Goal: Complete application form

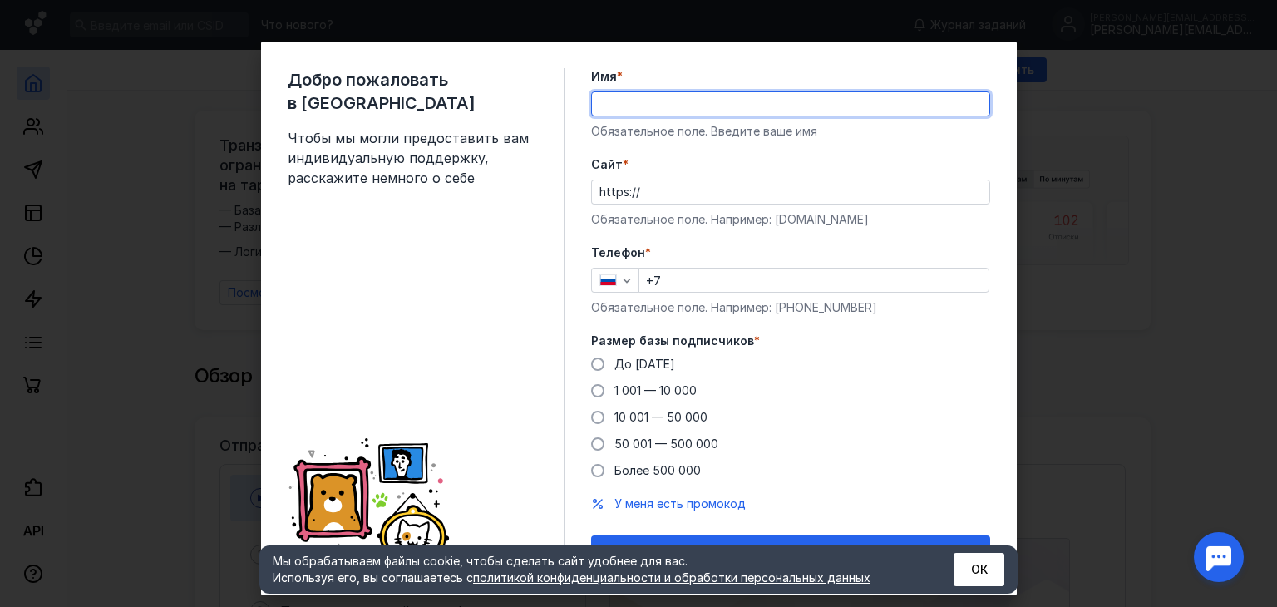
click at [721, 105] on input "Имя *" at bounding box center [790, 103] width 397 height 23
type input "j"
type input "[PERSON_NAME]"
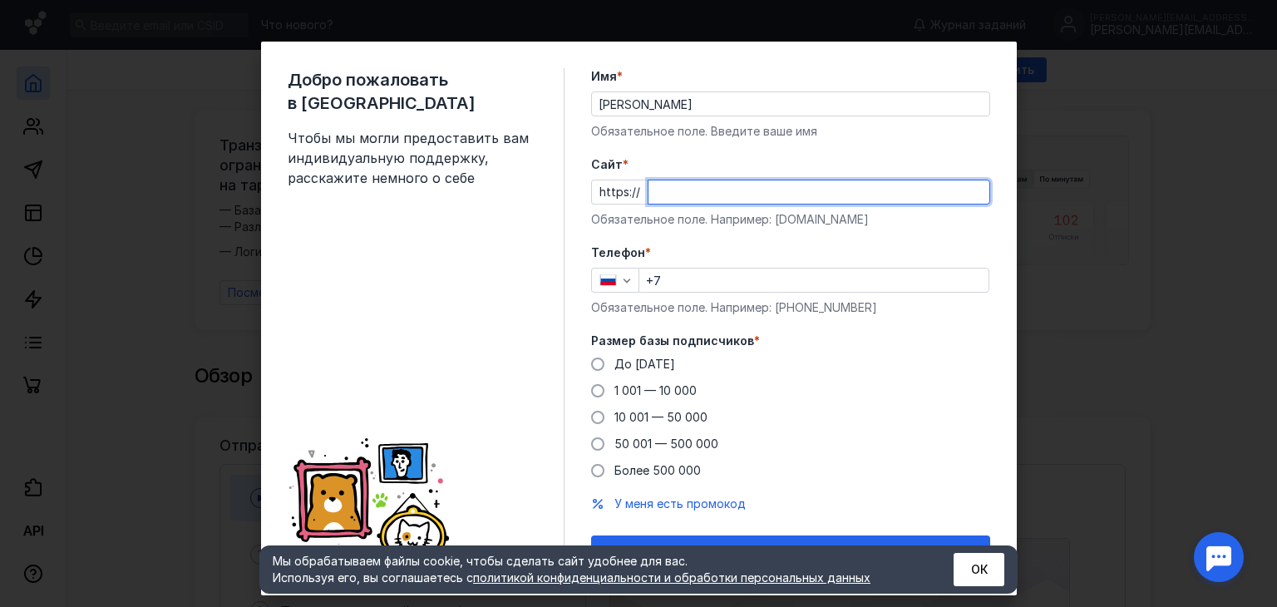
click at [681, 189] on input "Cайт *" at bounding box center [818, 191] width 341 height 23
type input "[DOMAIN_NAME]"
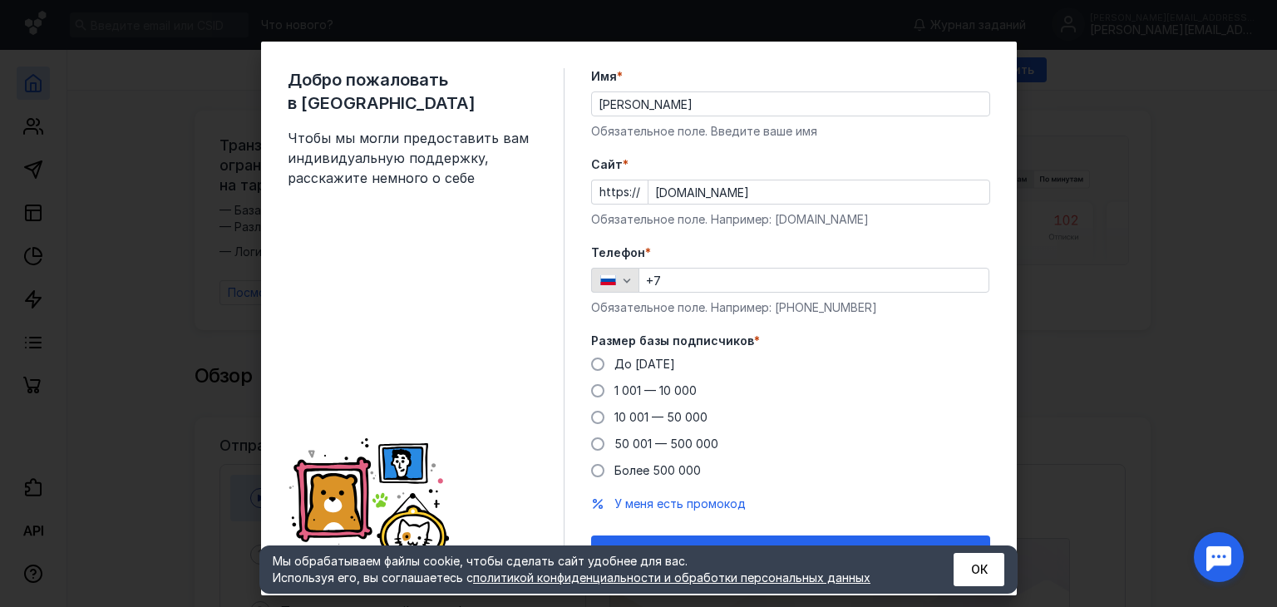
click at [620, 278] on icon "button" at bounding box center [626, 279] width 13 height 13
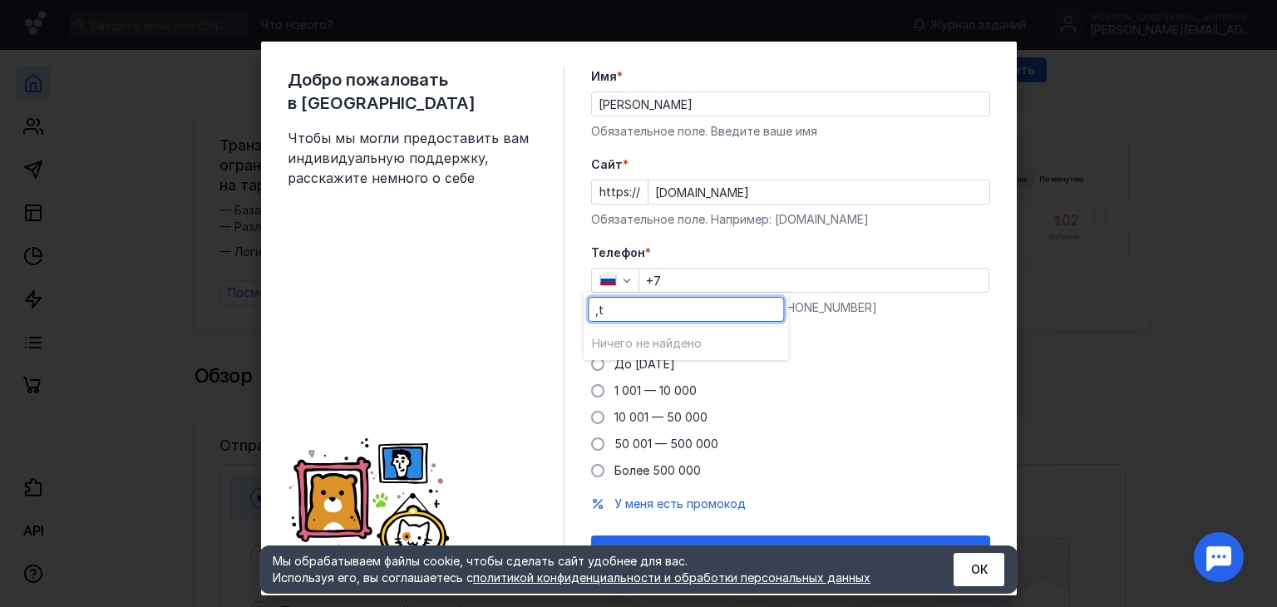
type input ","
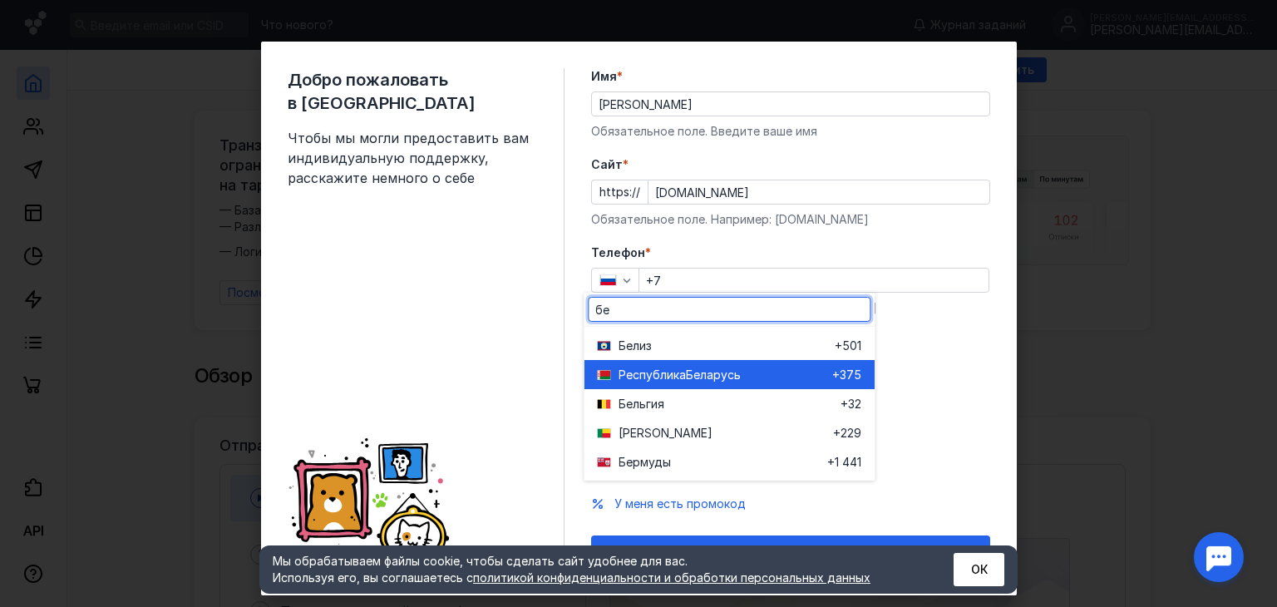
type input "бе"
click at [728, 382] on span "Беларусь" at bounding box center [713, 374] width 55 height 17
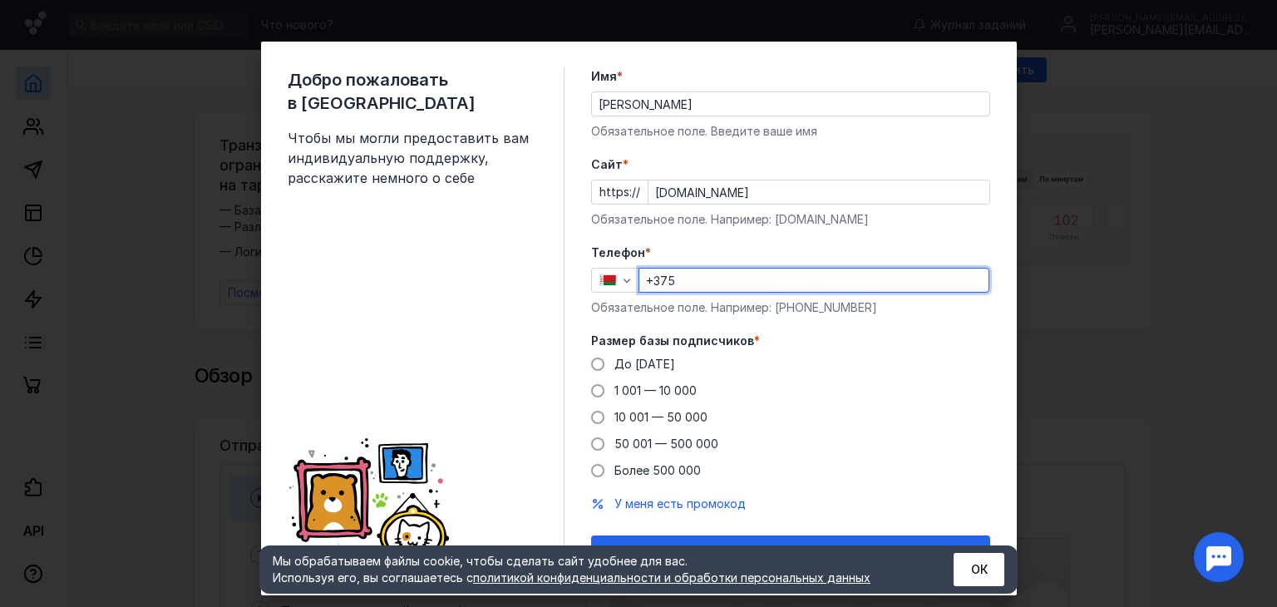
click at [716, 273] on input "+375" at bounding box center [813, 279] width 349 height 23
type input "[PHONE_NUMBER]"
click at [639, 356] on div "До [DATE]" at bounding box center [644, 364] width 61 height 17
click at [0, 0] on input "До [DATE]" at bounding box center [0, 0] width 0 height 0
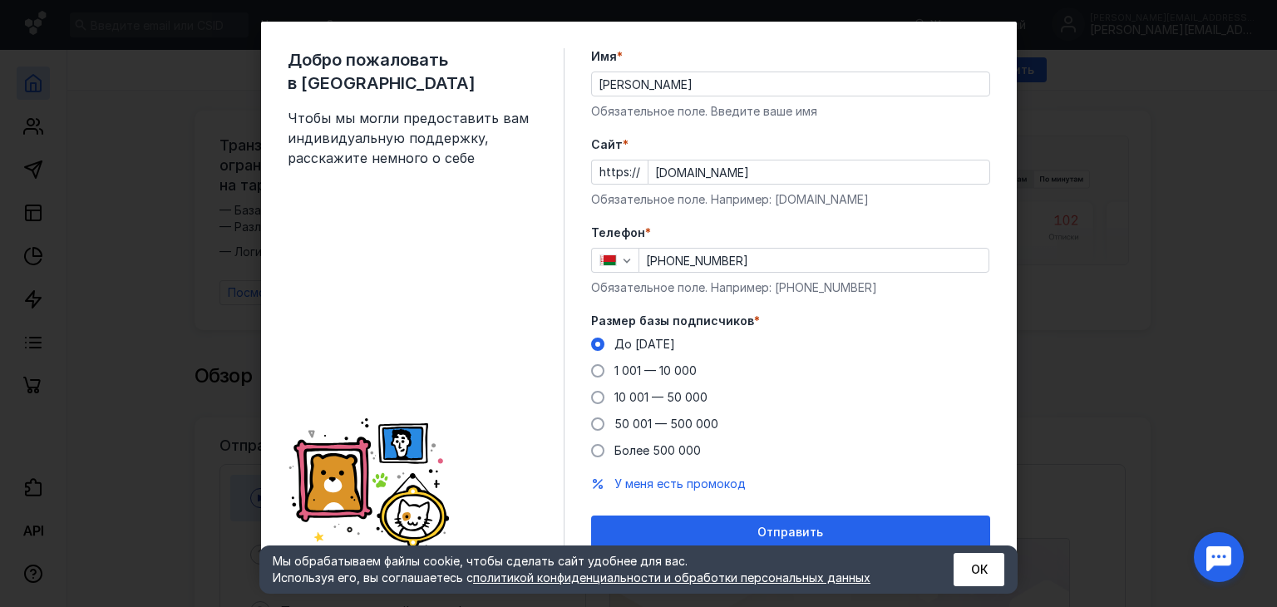
scroll to position [30, 0]
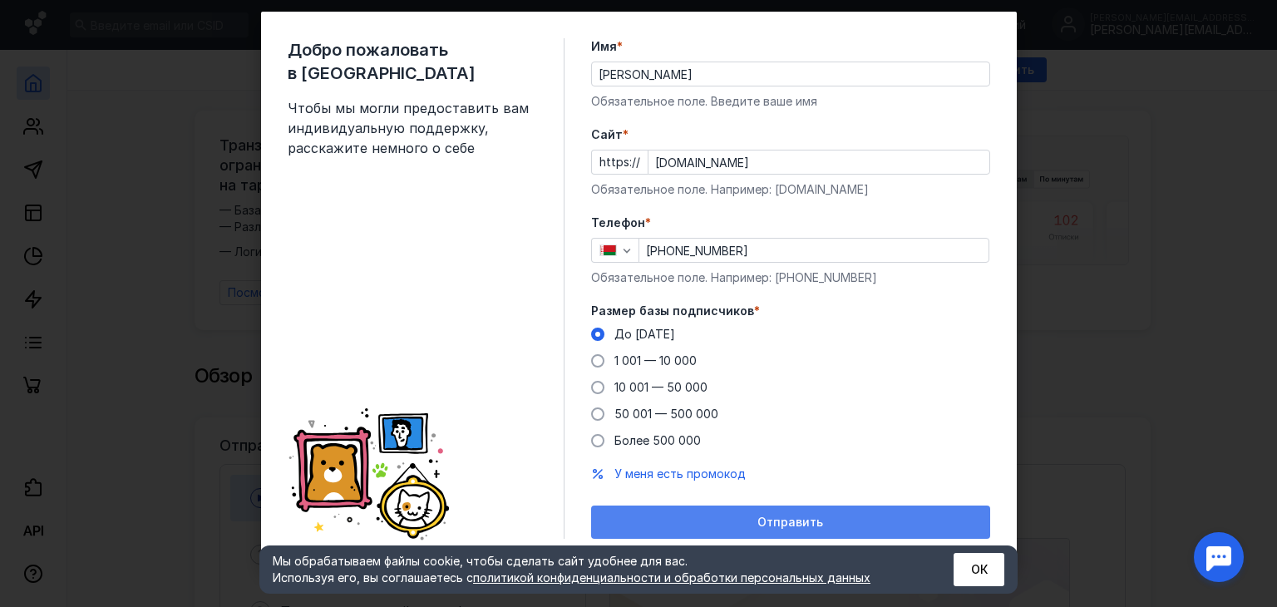
click at [787, 511] on div "Отправить" at bounding box center [790, 521] width 399 height 33
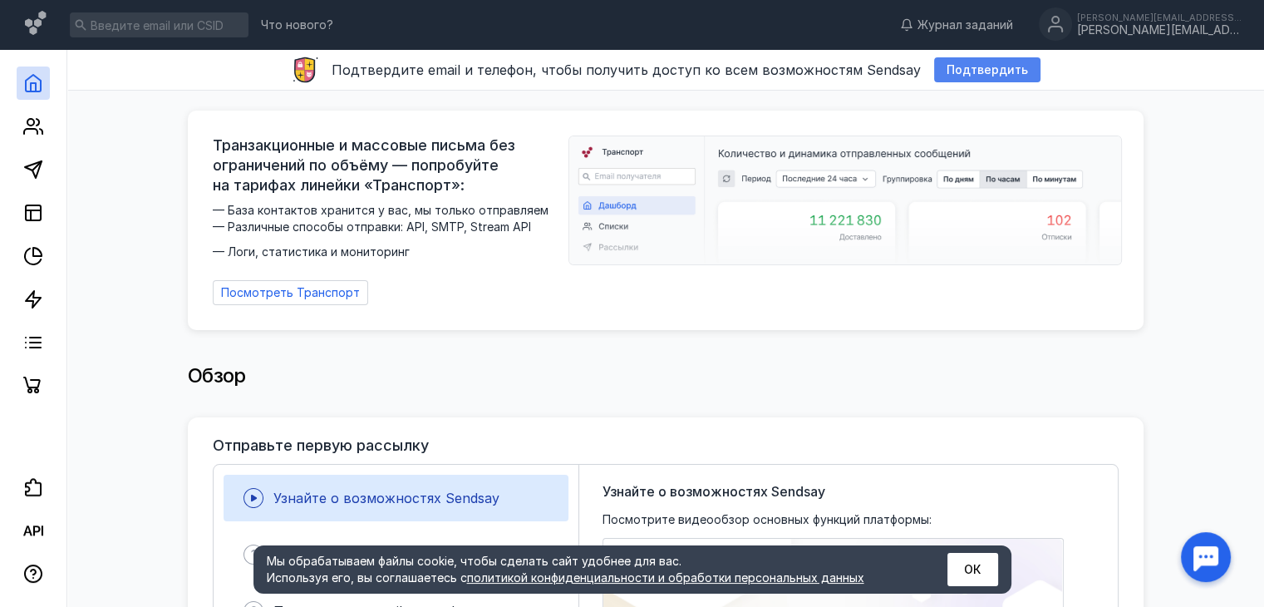
click at [990, 74] on span "Подтвердить" at bounding box center [987, 70] width 81 height 14
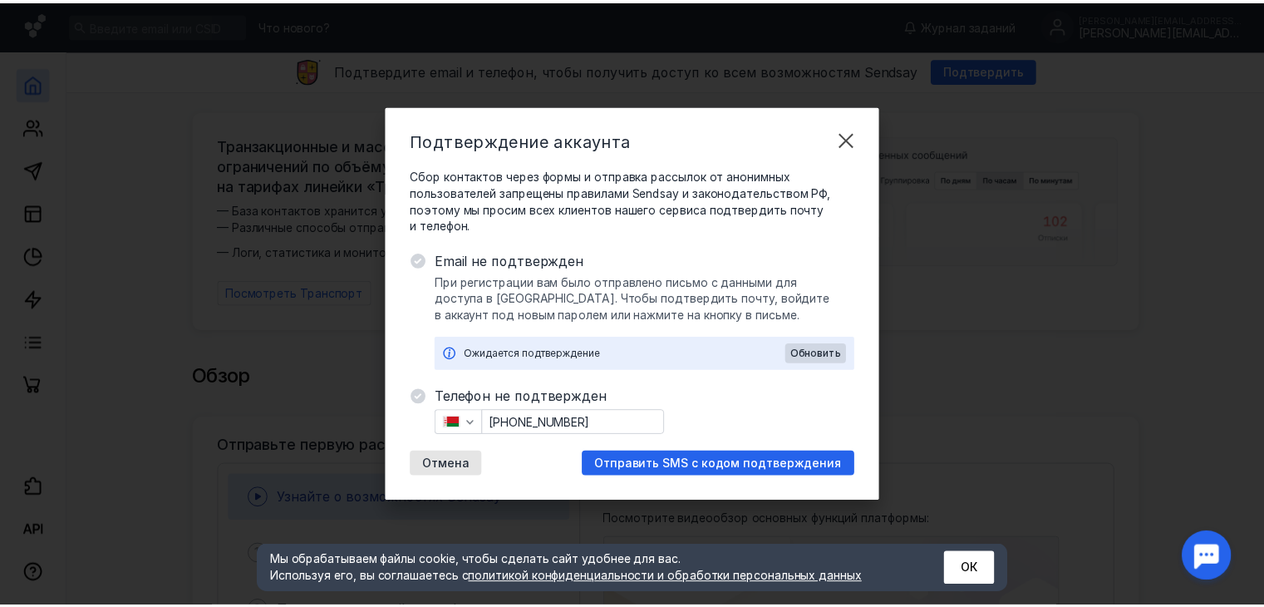
scroll to position [0, 0]
